Goal: Information Seeking & Learning: Learn about a topic

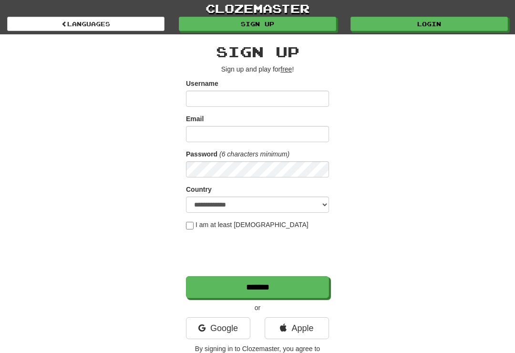
click at [431, 27] on link "Login" at bounding box center [428, 24] width 157 height 14
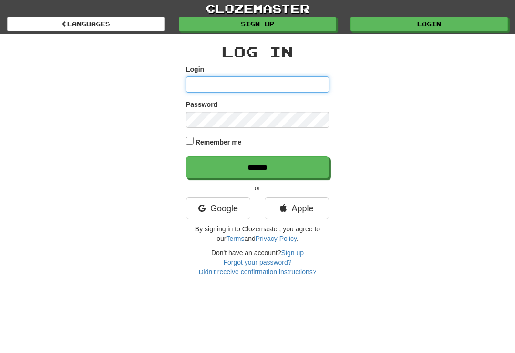
type input "**********"
click at [257, 166] on input "******" at bounding box center [257, 167] width 143 height 22
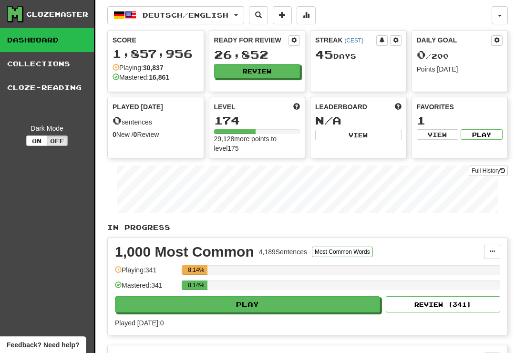
click at [267, 69] on button "Review" at bounding box center [257, 71] width 86 height 14
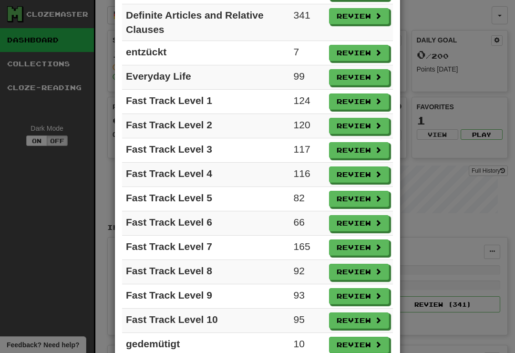
scroll to position [521, 0]
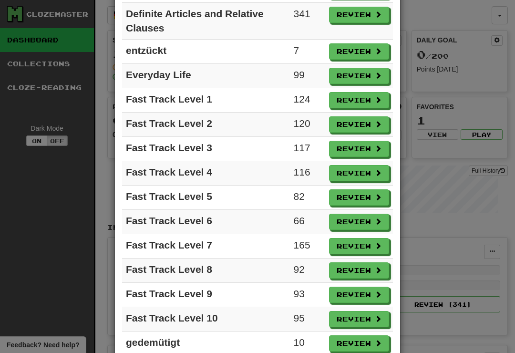
click at [355, 243] on button "Review" at bounding box center [359, 246] width 60 height 16
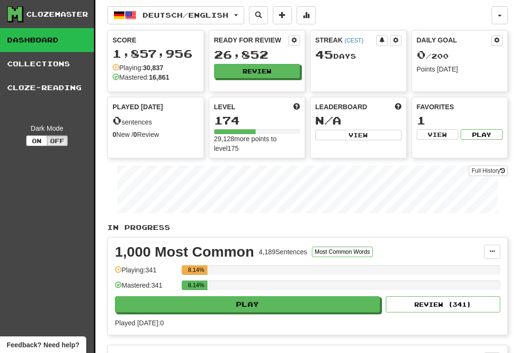
select select "**"
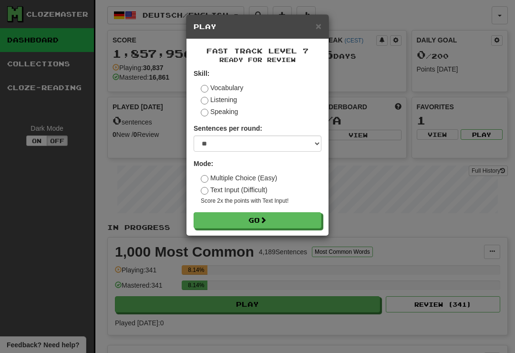
click at [294, 222] on button "Go" at bounding box center [257, 220] width 128 height 16
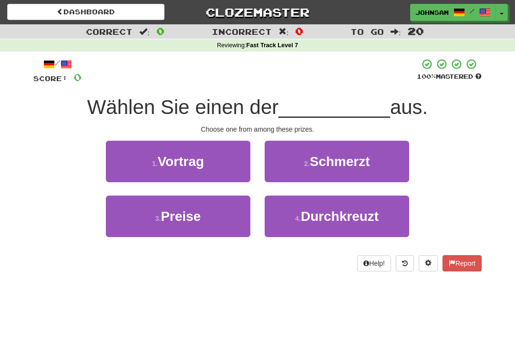
click at [218, 220] on button "3 . Preise" at bounding box center [178, 215] width 144 height 41
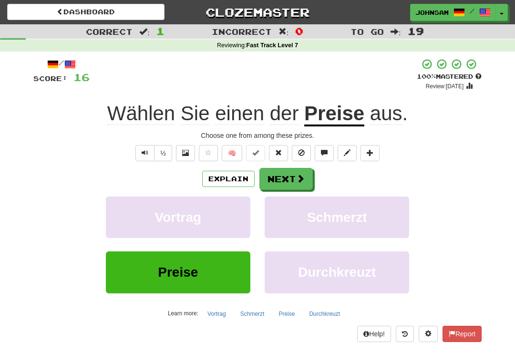
click at [300, 175] on span at bounding box center [300, 178] width 9 height 9
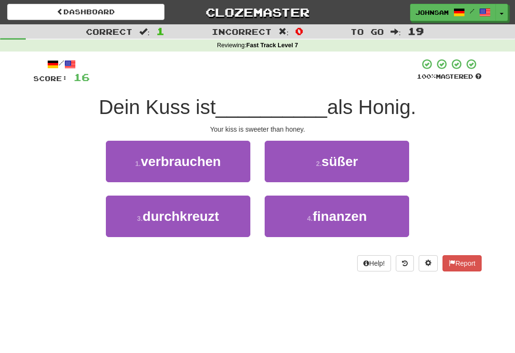
click at [338, 154] on span "süßer" at bounding box center [339, 161] width 36 height 15
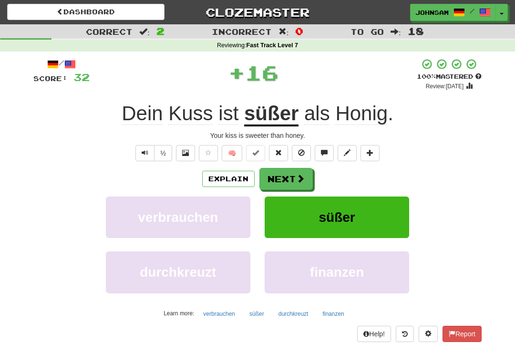
click at [304, 175] on span at bounding box center [300, 178] width 9 height 9
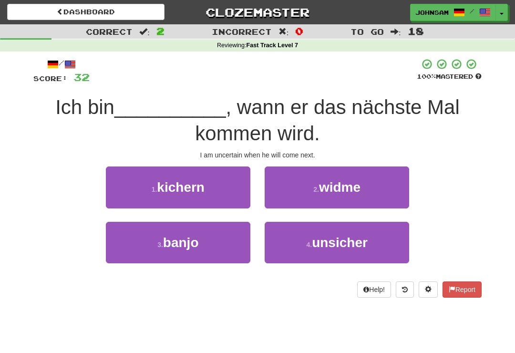
click at [302, 243] on button "4 . unsicher" at bounding box center [336, 242] width 144 height 41
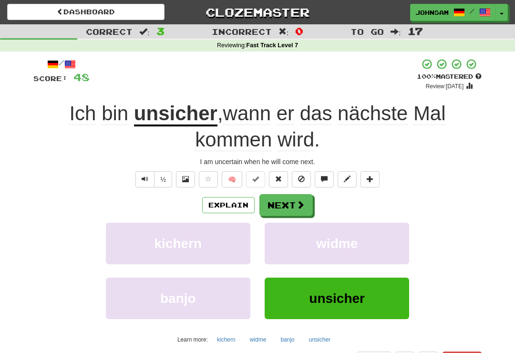
click at [296, 200] on span at bounding box center [300, 204] width 9 height 9
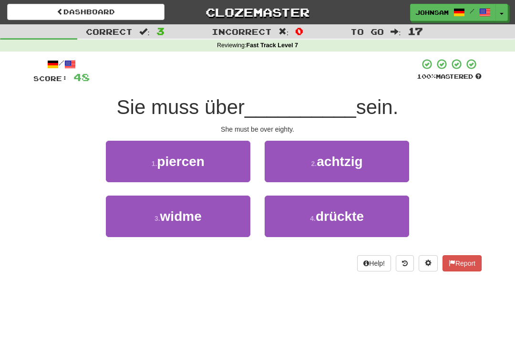
click at [336, 165] on span "achtzig" at bounding box center [339, 161] width 46 height 15
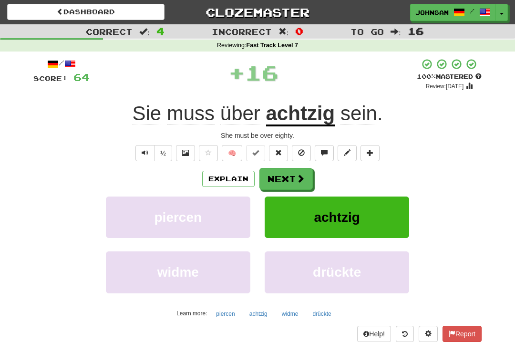
click at [301, 183] on button "Next" at bounding box center [285, 179] width 53 height 22
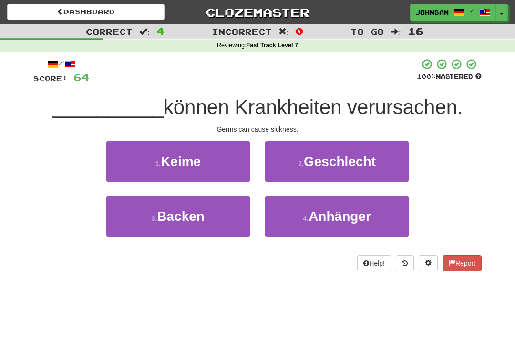
click at [239, 172] on button "1 . Keime" at bounding box center [178, 161] width 144 height 41
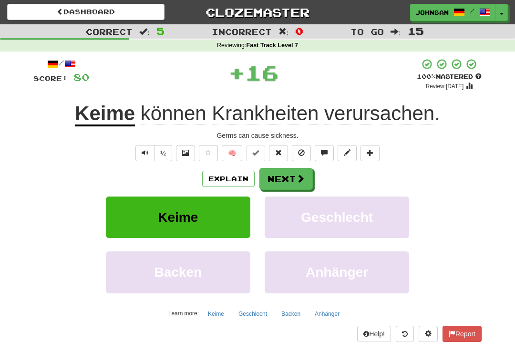
click at [294, 176] on button "Next" at bounding box center [285, 179] width 53 height 22
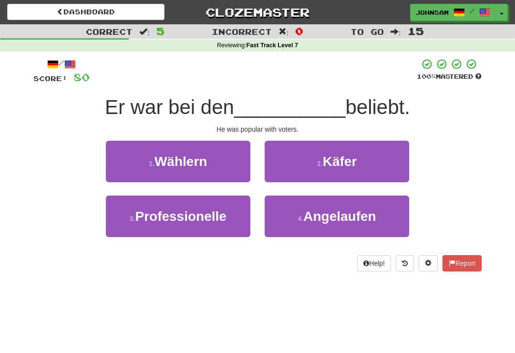
click at [218, 160] on button "1 . Wählern" at bounding box center [178, 161] width 144 height 41
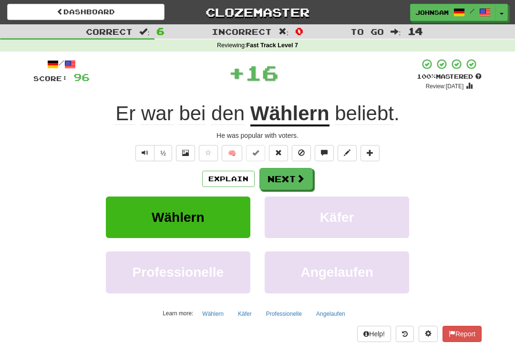
click at [302, 175] on span at bounding box center [300, 178] width 9 height 9
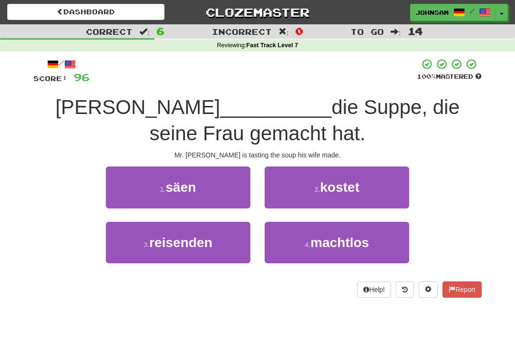
click at [349, 188] on span "kostet" at bounding box center [339, 187] width 39 height 15
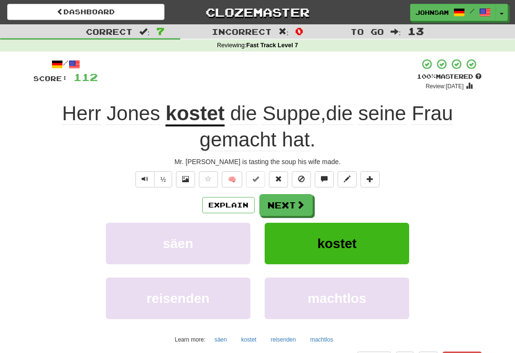
click at [294, 200] on button "Next" at bounding box center [285, 205] width 53 height 22
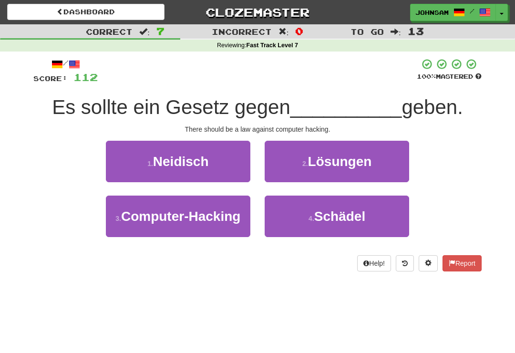
click at [223, 215] on span "Computer-Hacking" at bounding box center [180, 216] width 119 height 15
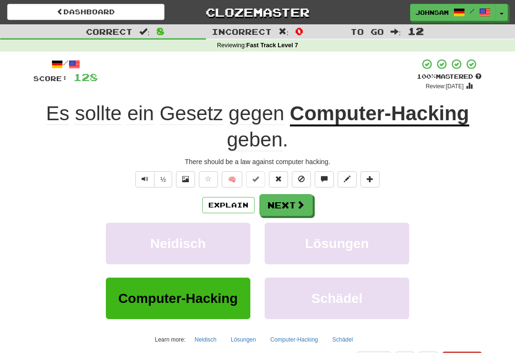
click at [294, 200] on button "Next" at bounding box center [285, 205] width 53 height 22
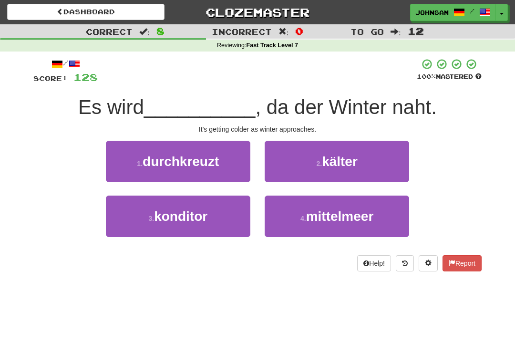
click at [340, 162] on span "kälter" at bounding box center [340, 161] width 36 height 15
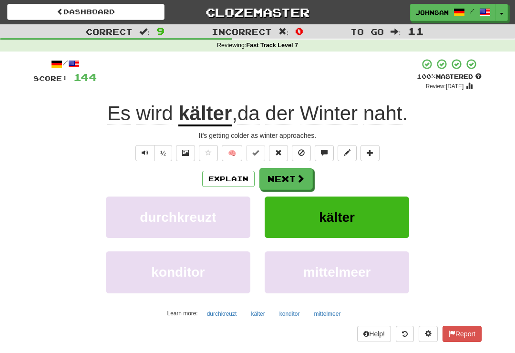
click at [301, 175] on span at bounding box center [300, 178] width 9 height 9
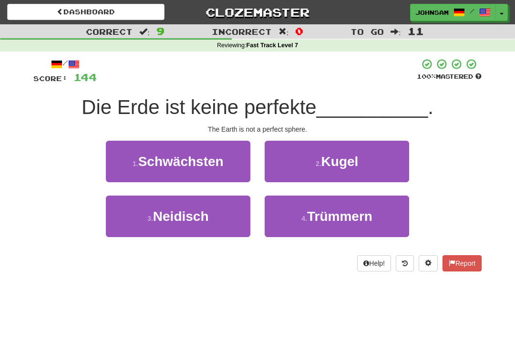
click at [338, 163] on span "Kugel" at bounding box center [339, 161] width 37 height 15
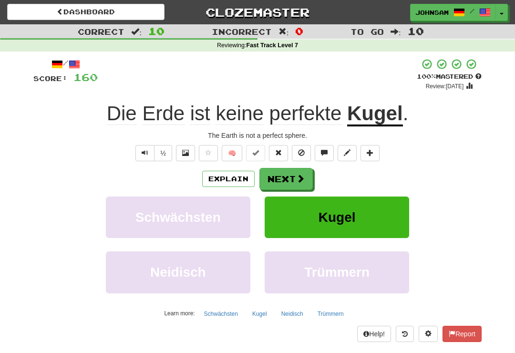
click at [293, 178] on button "Next" at bounding box center [285, 179] width 53 height 22
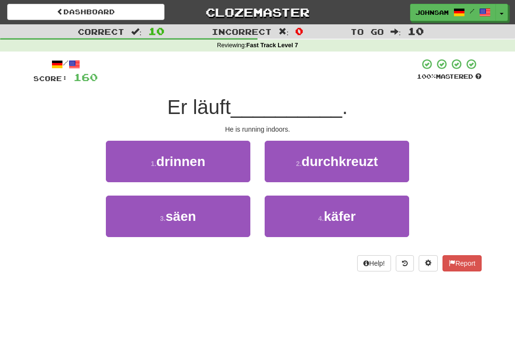
click at [228, 165] on button "1 . drinnen" at bounding box center [178, 161] width 144 height 41
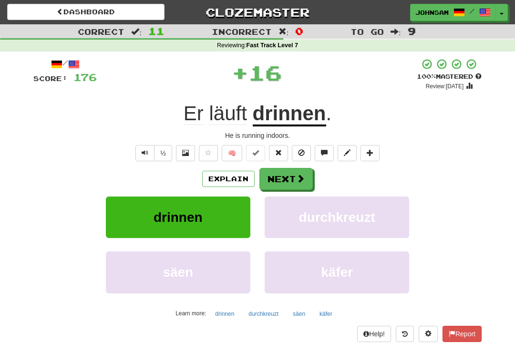
click at [286, 179] on button "Next" at bounding box center [285, 179] width 53 height 22
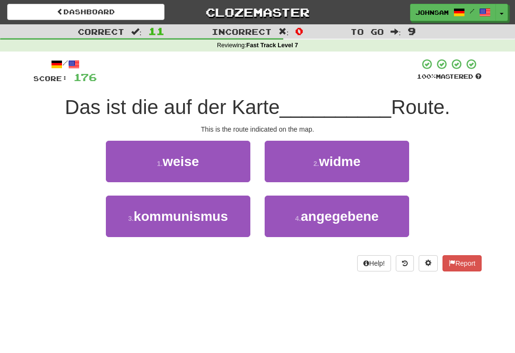
click at [332, 216] on span "angegebene" at bounding box center [340, 216] width 78 height 15
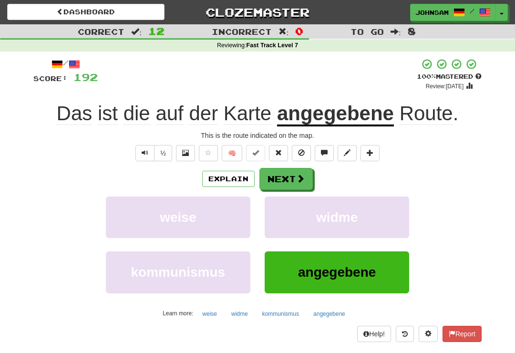
click at [298, 174] on span at bounding box center [300, 178] width 9 height 9
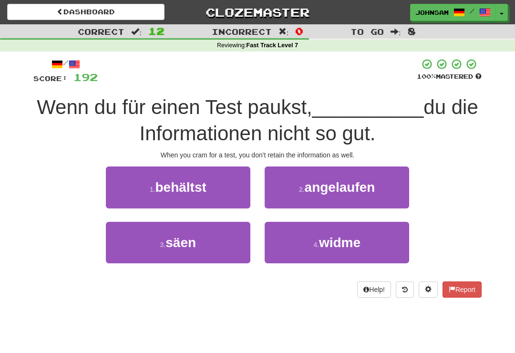
click at [215, 193] on button "1 . behältst" at bounding box center [178, 186] width 144 height 41
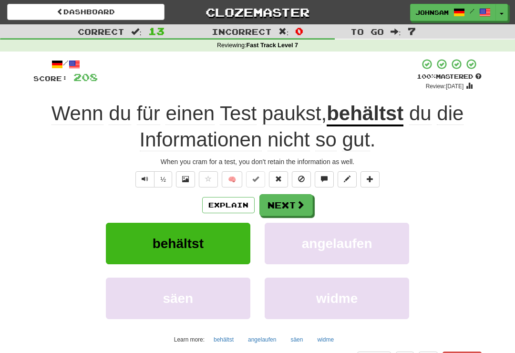
click at [285, 202] on button "Next" at bounding box center [285, 205] width 53 height 22
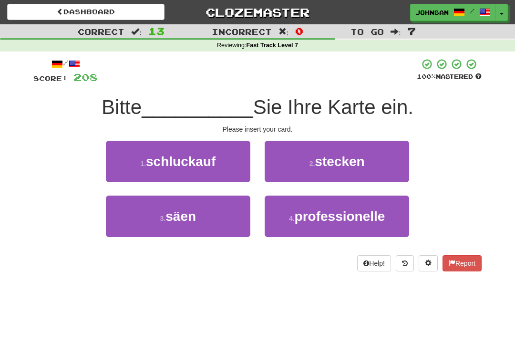
click at [326, 165] on span "stecken" at bounding box center [340, 161] width 50 height 15
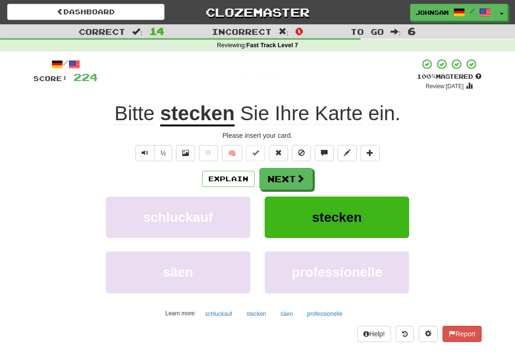
click at [296, 174] on span at bounding box center [300, 178] width 9 height 9
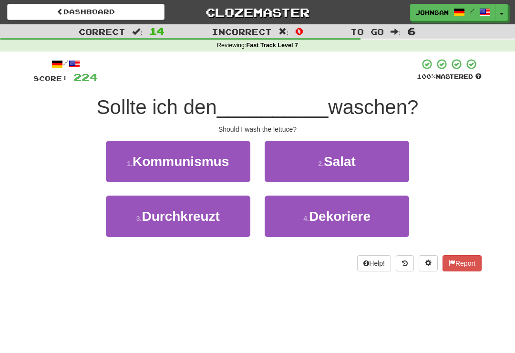
click at [325, 170] on button "2 . Salat" at bounding box center [336, 161] width 144 height 41
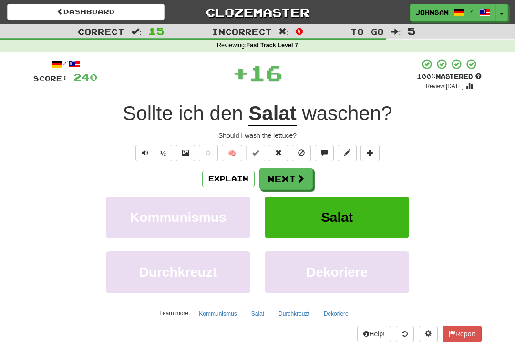
click at [297, 176] on span at bounding box center [300, 178] width 9 height 9
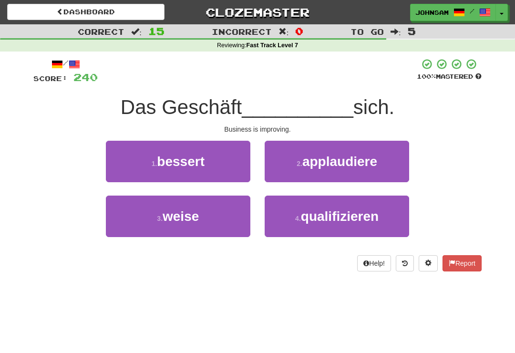
click at [233, 167] on button "1 . bessert" at bounding box center [178, 161] width 144 height 41
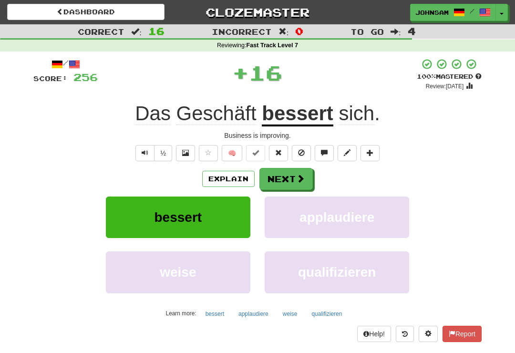
click at [296, 178] on span at bounding box center [300, 178] width 9 height 9
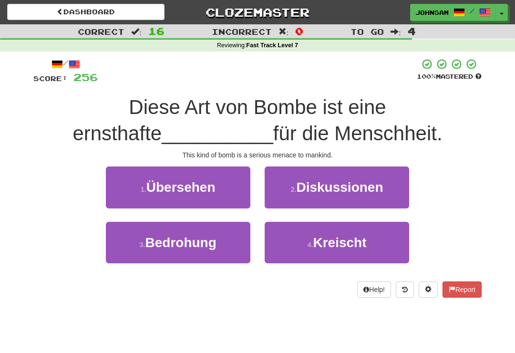
click at [206, 247] on span "Bedrohung" at bounding box center [180, 242] width 71 height 15
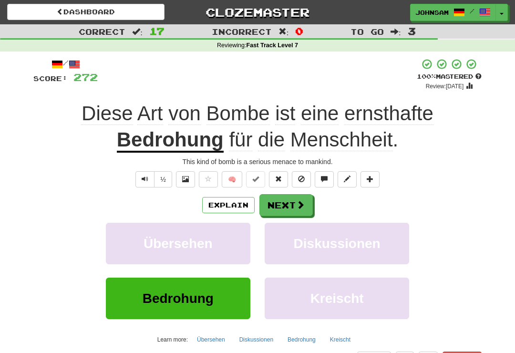
click at [296, 204] on span at bounding box center [300, 204] width 9 height 9
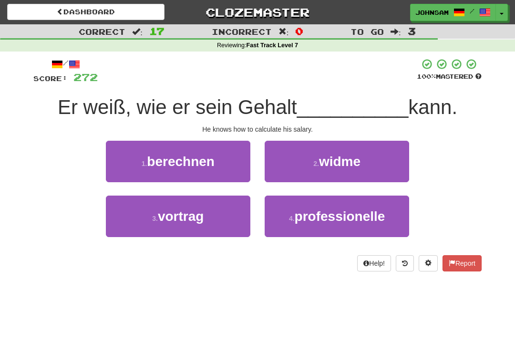
click at [228, 171] on button "1 . berechnen" at bounding box center [178, 161] width 144 height 41
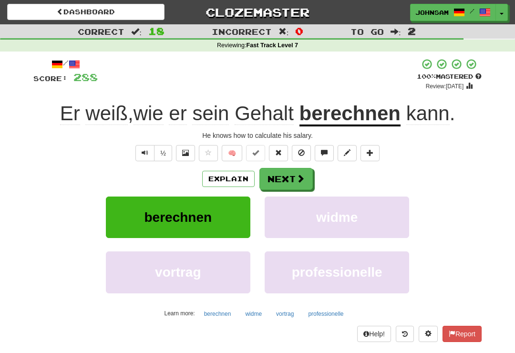
click at [298, 181] on span at bounding box center [300, 178] width 9 height 9
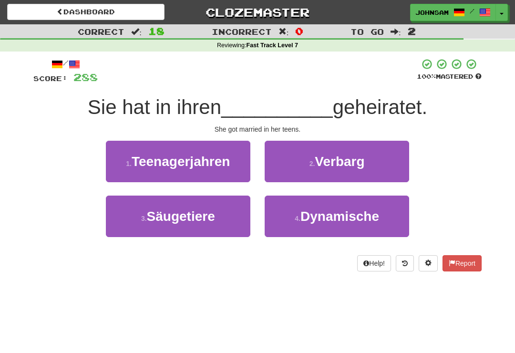
click at [235, 162] on button "1 . Teenagerjahren" at bounding box center [178, 161] width 144 height 41
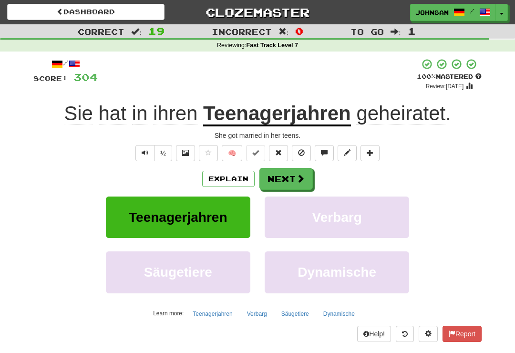
click at [292, 176] on button "Next" at bounding box center [285, 179] width 53 height 22
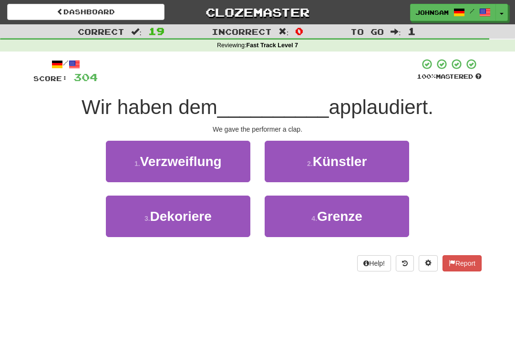
click at [324, 162] on span "Künstler" at bounding box center [340, 161] width 54 height 15
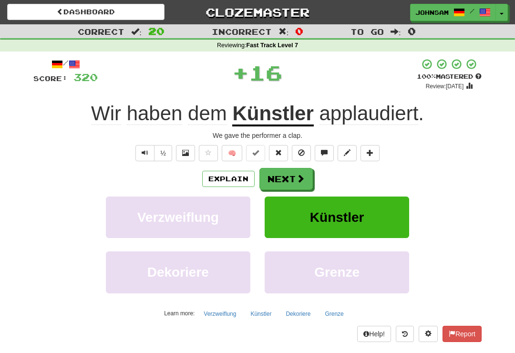
click at [296, 178] on span at bounding box center [300, 178] width 9 height 9
